Goal: Transaction & Acquisition: Purchase product/service

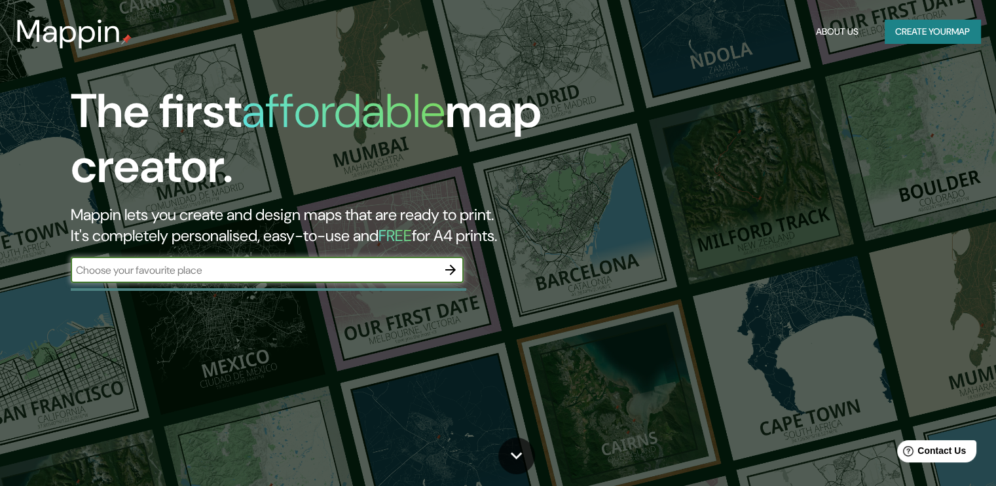
click at [303, 268] on input "text" at bounding box center [254, 270] width 367 height 15
click at [444, 274] on icon "button" at bounding box center [451, 270] width 16 height 16
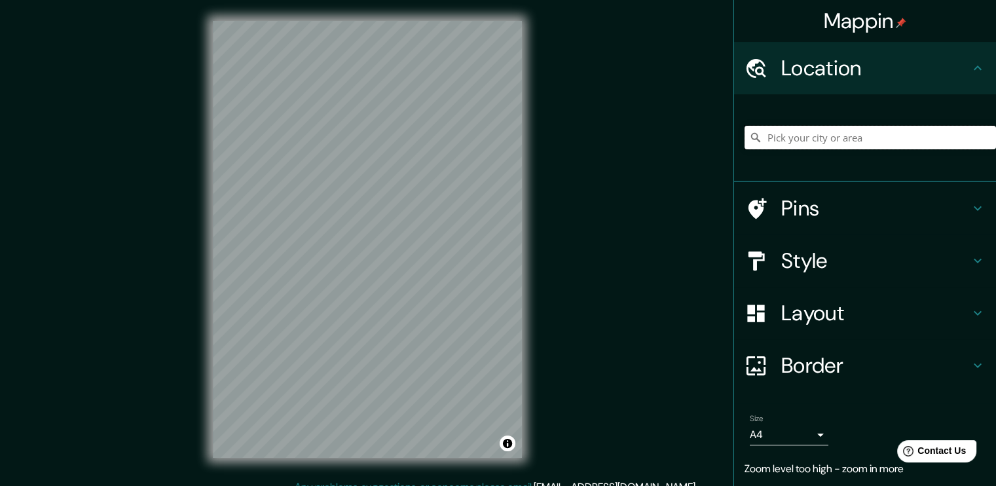
click at [795, 126] on input "Pick your city or area" at bounding box center [870, 138] width 251 height 24
paste input "Järvenpää"
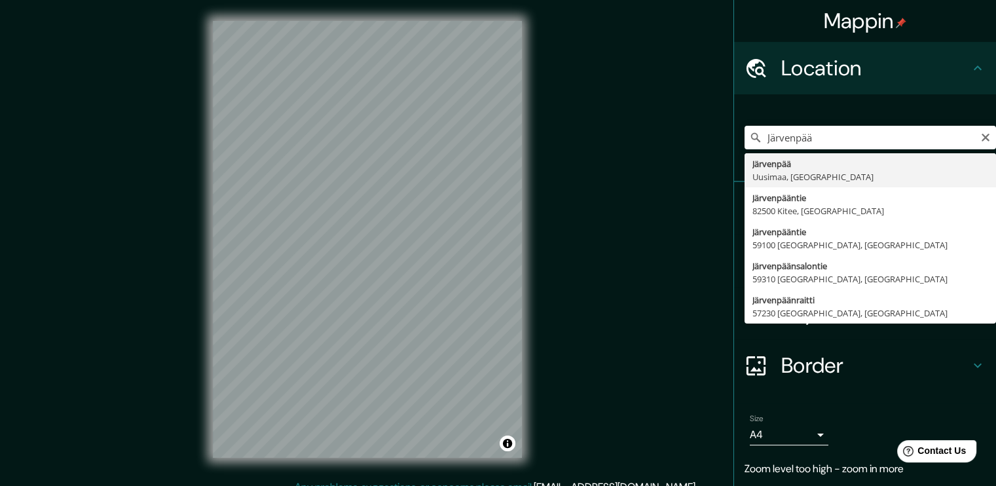
type input "[GEOGRAPHIC_DATA], [GEOGRAPHIC_DATA], [GEOGRAPHIC_DATA]"
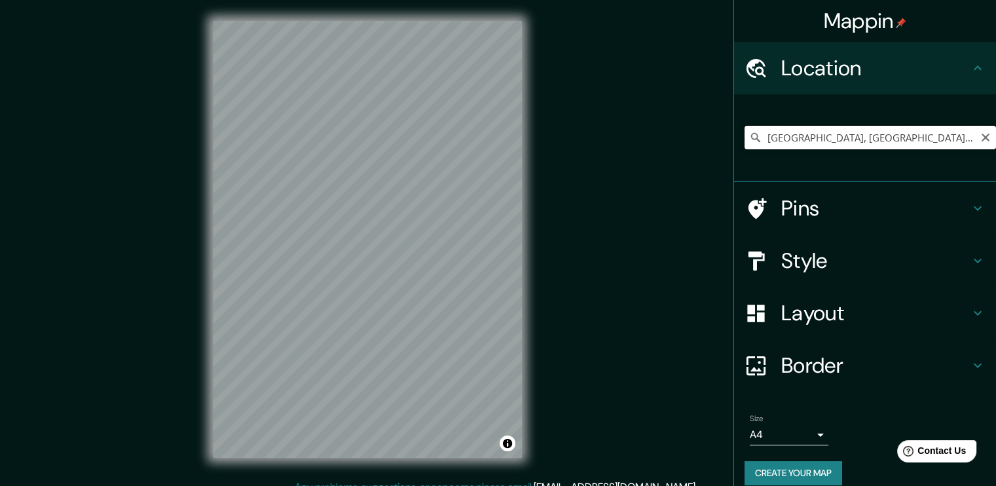
click at [864, 132] on input "[GEOGRAPHIC_DATA], [GEOGRAPHIC_DATA], [GEOGRAPHIC_DATA]" at bounding box center [870, 138] width 251 height 24
click at [982, 138] on icon "Clear" at bounding box center [986, 138] width 8 height 8
paste input "60° 27′ 26.83″ N, 25° 3′ 25.36″ E"
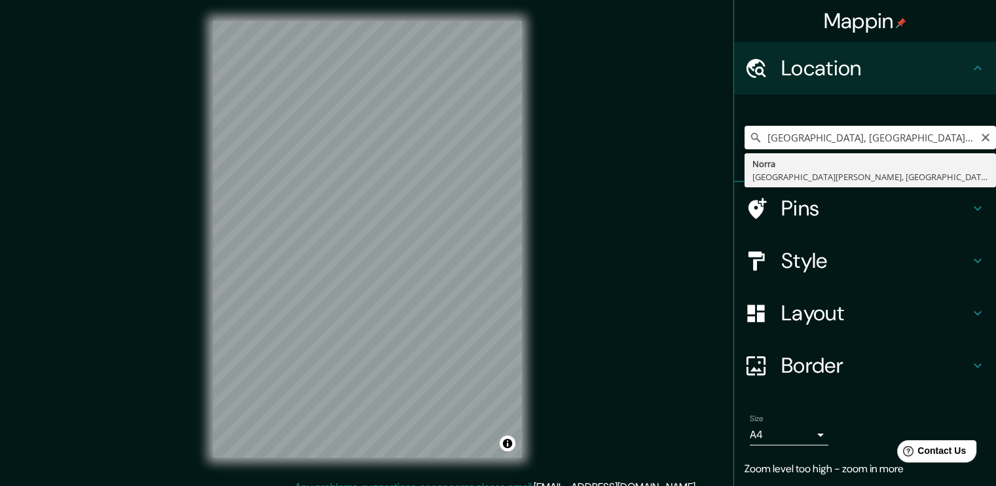
click at [877, 139] on input "[GEOGRAPHIC_DATA], [GEOGRAPHIC_DATA][PERSON_NAME], [GEOGRAPHIC_DATA]" at bounding box center [870, 138] width 251 height 24
click at [875, 139] on input "[GEOGRAPHIC_DATA], [GEOGRAPHIC_DATA][PERSON_NAME], [GEOGRAPHIC_DATA]" at bounding box center [870, 138] width 251 height 24
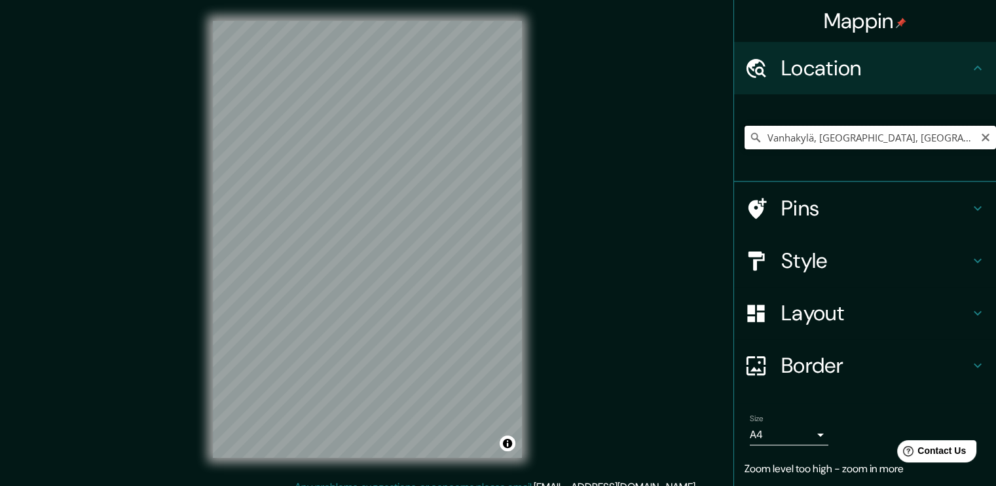
click at [857, 142] on input "Vanhakylä, [GEOGRAPHIC_DATA], [GEOGRAPHIC_DATA]" at bounding box center [870, 138] width 251 height 24
click at [946, 137] on input "Vanhakylä, [GEOGRAPHIC_DATA], [GEOGRAPHIC_DATA]" at bounding box center [870, 138] width 251 height 24
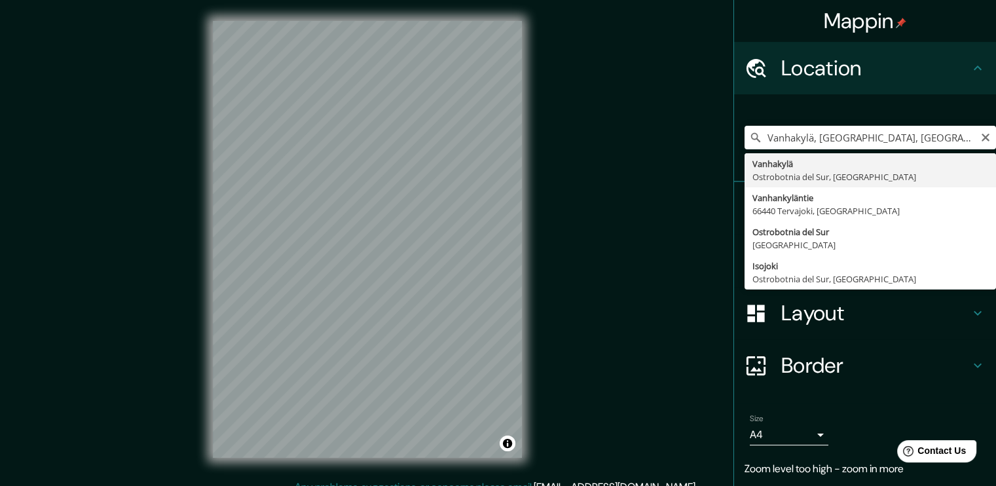
type input "Vanhakylä, [GEOGRAPHIC_DATA], [GEOGRAPHIC_DATA]"
